Goal: Task Accomplishment & Management: Use online tool/utility

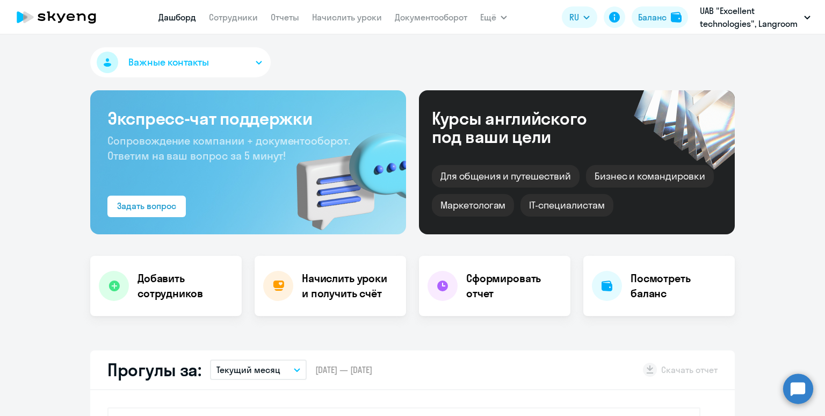
select select "30"
click at [326, 19] on link "Начислить уроки" at bounding box center [347, 17] width 70 height 11
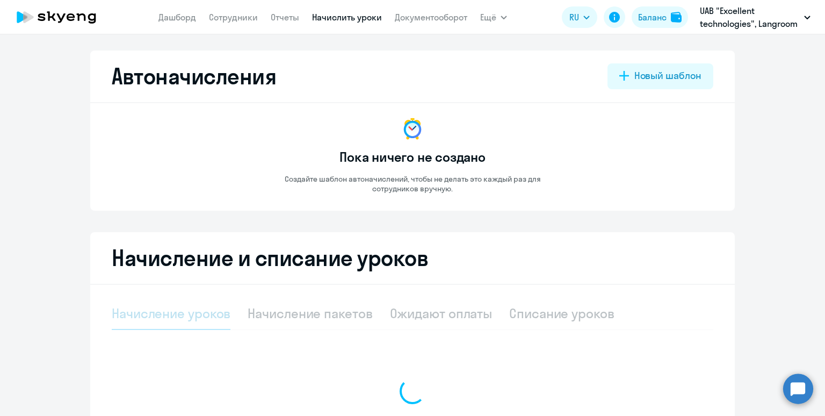
select select "10"
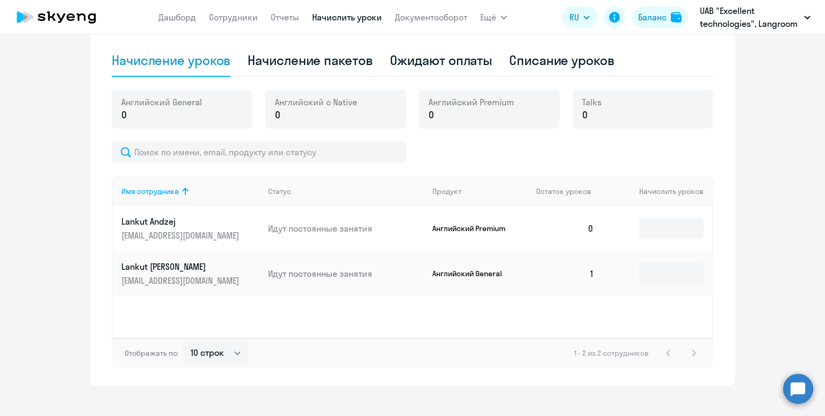
scroll to position [265, 0]
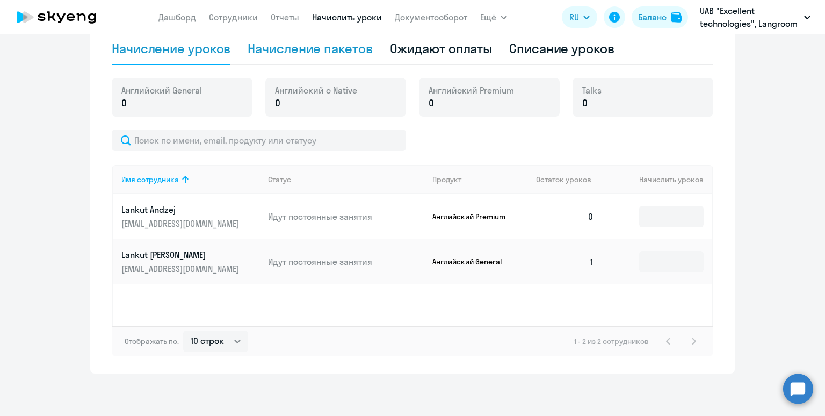
click at [306, 52] on div "Начисление пакетов" at bounding box center [310, 48] width 125 height 17
select select "10"
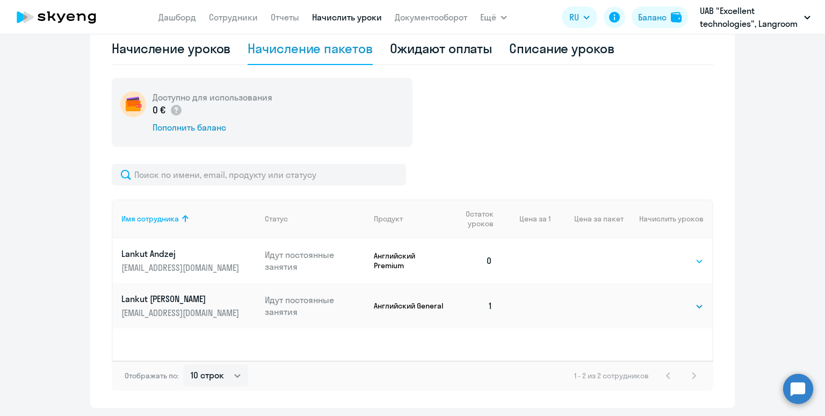
click at [674, 262] on select "Выбрать 4 8 16 32 64 96 128" at bounding box center [682, 261] width 44 height 13
select select "32"
click at [660, 255] on select "Выбрать 4 8 16 32 64 96 128" at bounding box center [682, 261] width 44 height 13
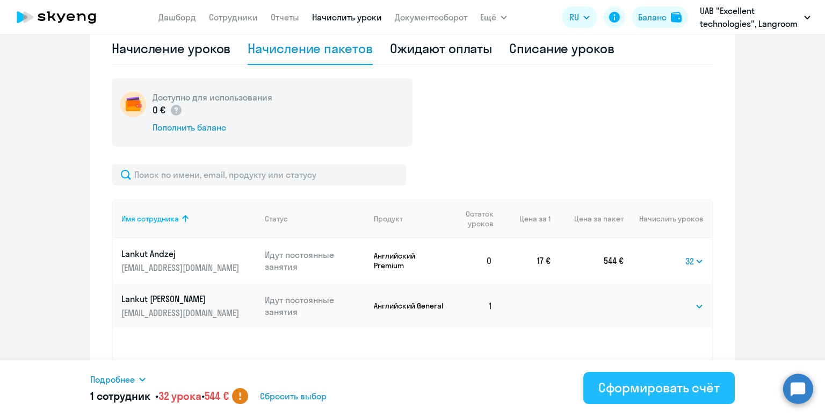
click at [658, 390] on div "Сформировать счёт" at bounding box center [659, 387] width 121 height 17
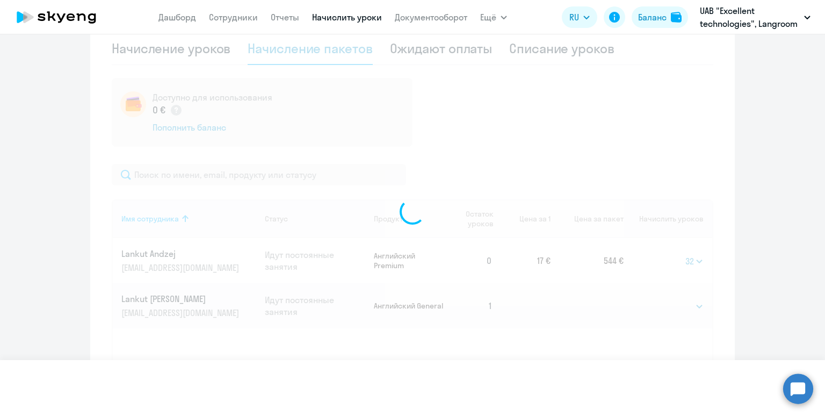
select select
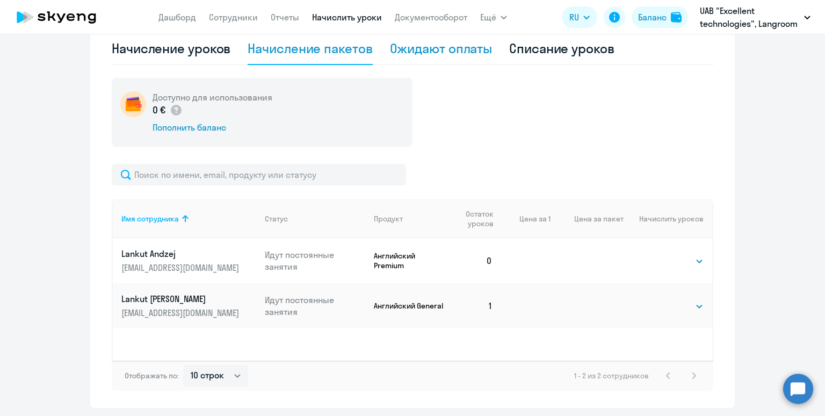
click at [421, 55] on div "Ожидают оплаты" at bounding box center [441, 48] width 103 height 17
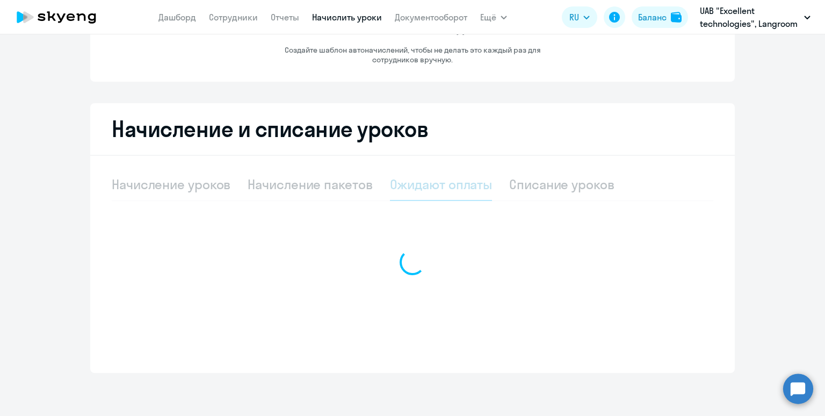
scroll to position [128, 0]
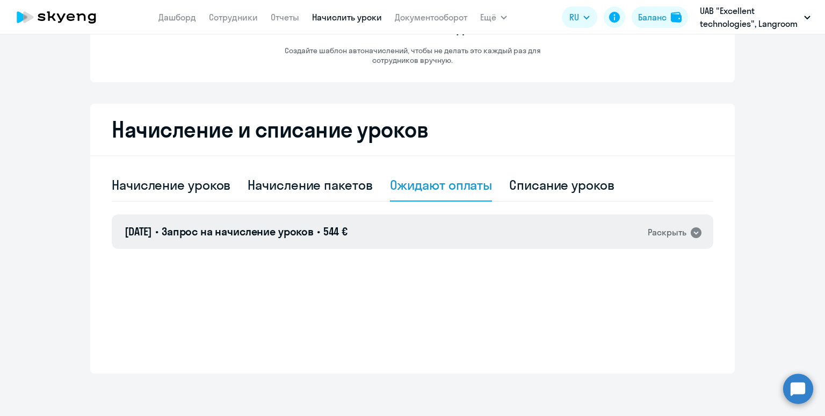
click at [400, 227] on div "[DATE] • Запрос на начисление уроков • 544 € Раскрыть" at bounding box center [413, 231] width 602 height 34
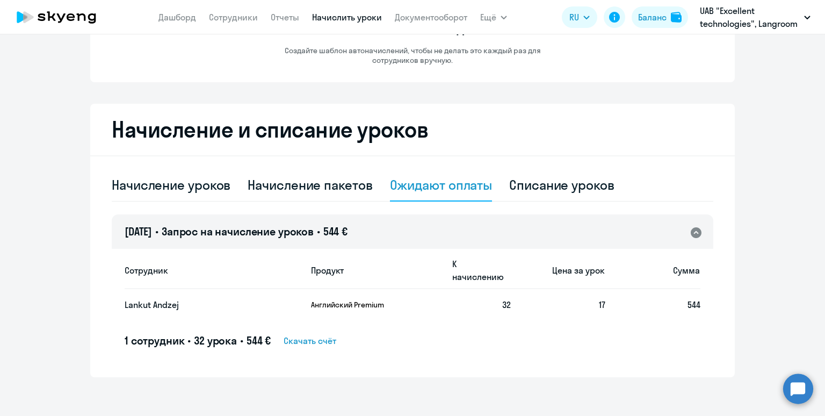
click at [318, 334] on span "Скачать счёт" at bounding box center [310, 340] width 53 height 13
